Goal: Task Accomplishment & Management: Manage account settings

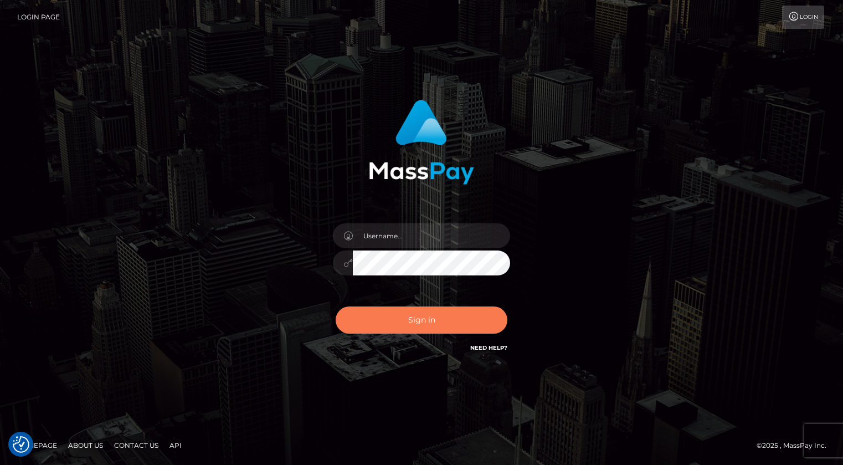
click at [448, 328] on button "Sign in" at bounding box center [422, 319] width 172 height 27
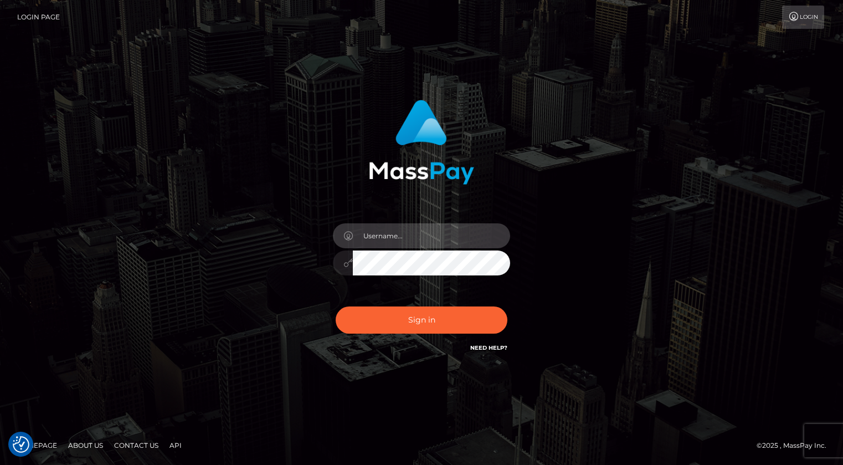
click at [415, 239] on input "text" at bounding box center [431, 235] width 157 height 25
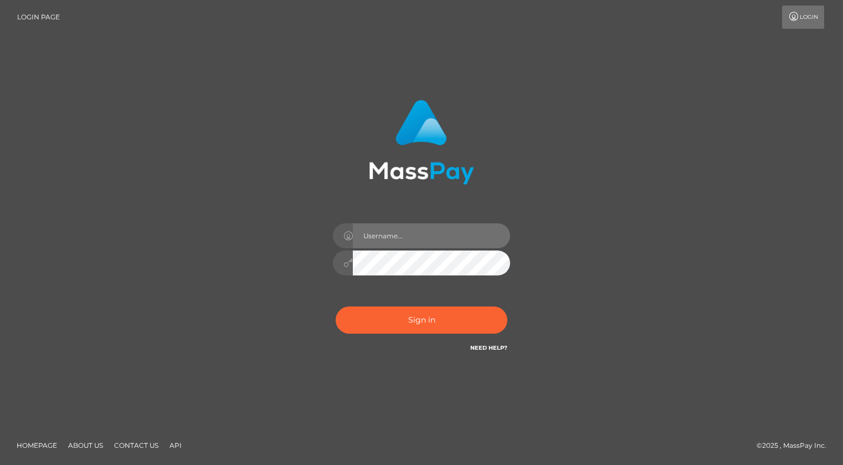
click at [434, 243] on input "text" at bounding box center [431, 235] width 157 height 25
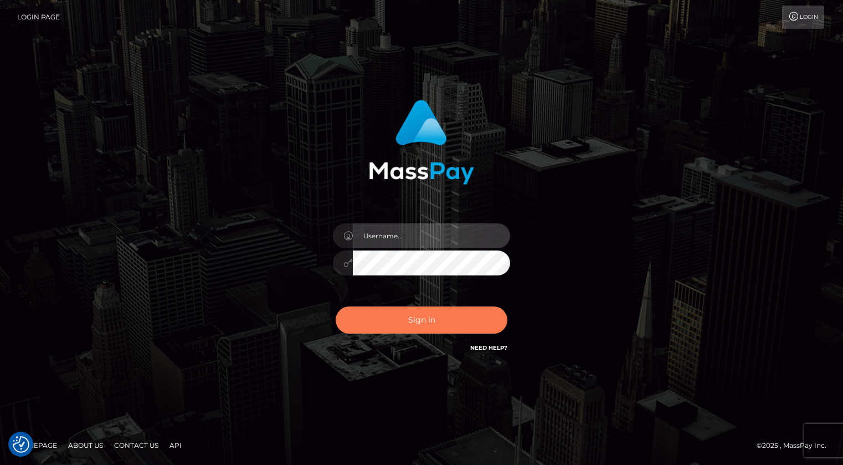
type input "Kevin.xcite"
click at [447, 317] on button "Sign in" at bounding box center [422, 319] width 172 height 27
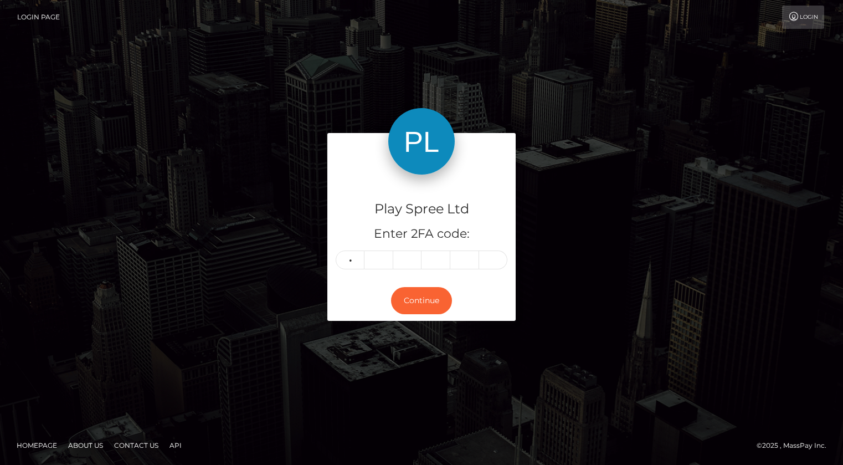
type input "1"
type input "5"
type input "9"
type input "0"
type input "3"
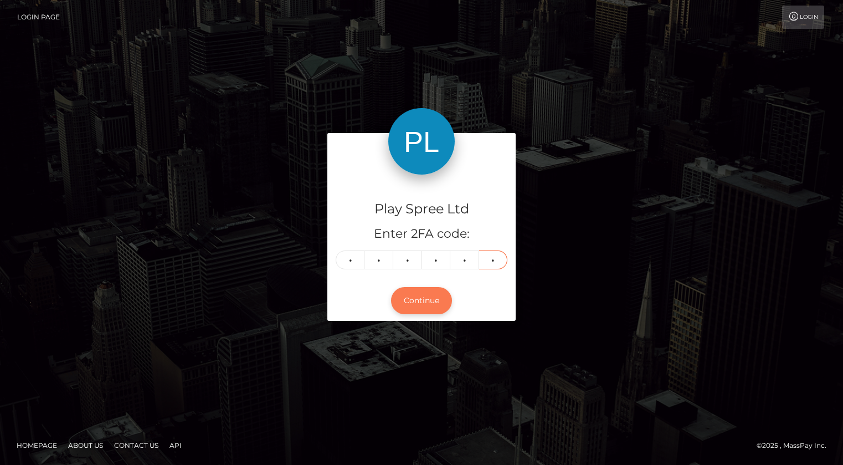
type input "8"
click at [424, 302] on button "Continue" at bounding box center [421, 300] width 61 height 27
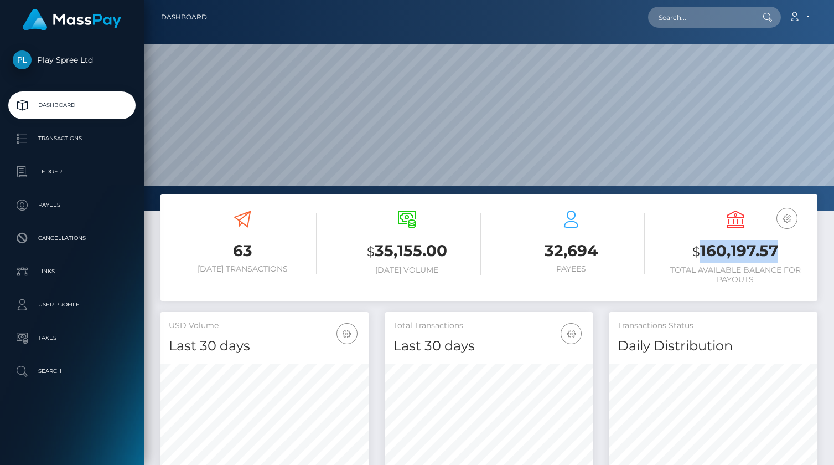
scroll to position [196, 208]
